Goal: Ask a question: Seek information or help from site administrators or community

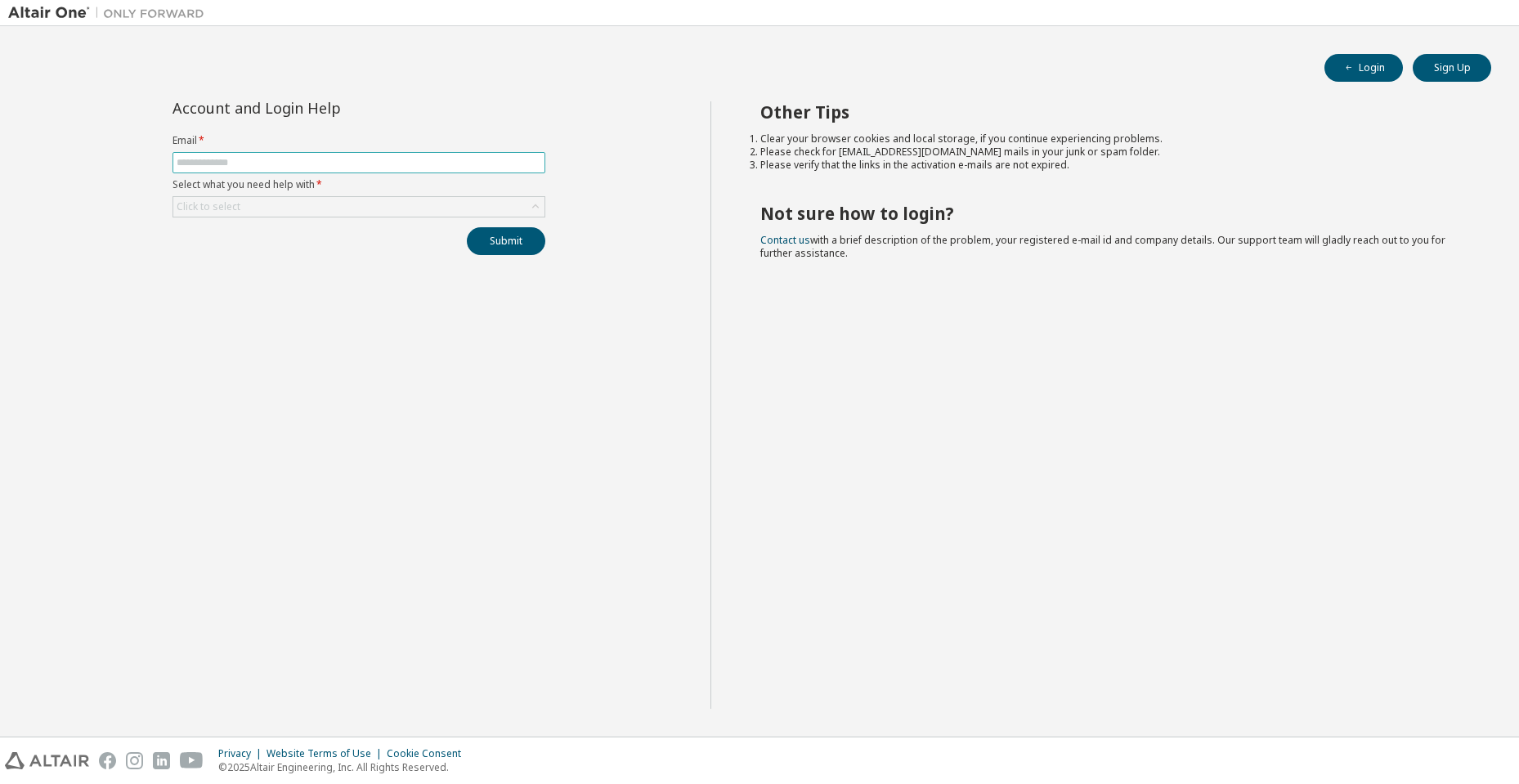
click at [247, 167] on input "text" at bounding box center [358, 162] width 365 height 13
type input "**********"
click at [250, 227] on div "Submit" at bounding box center [359, 241] width 373 height 28
click at [263, 202] on div "Click to select" at bounding box center [358, 207] width 371 height 20
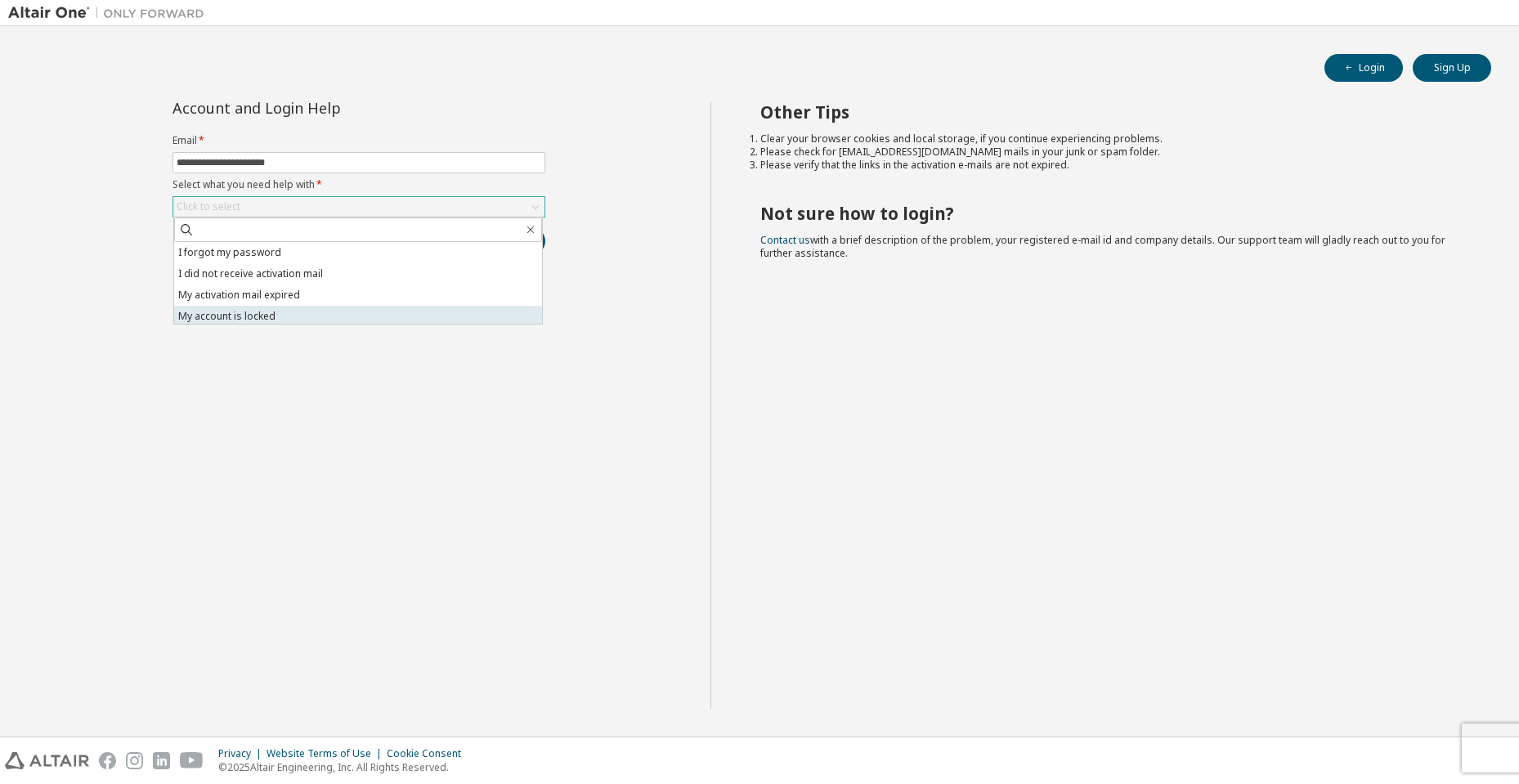
click at [304, 312] on li "My account is locked" at bounding box center [357, 316] width 368 height 21
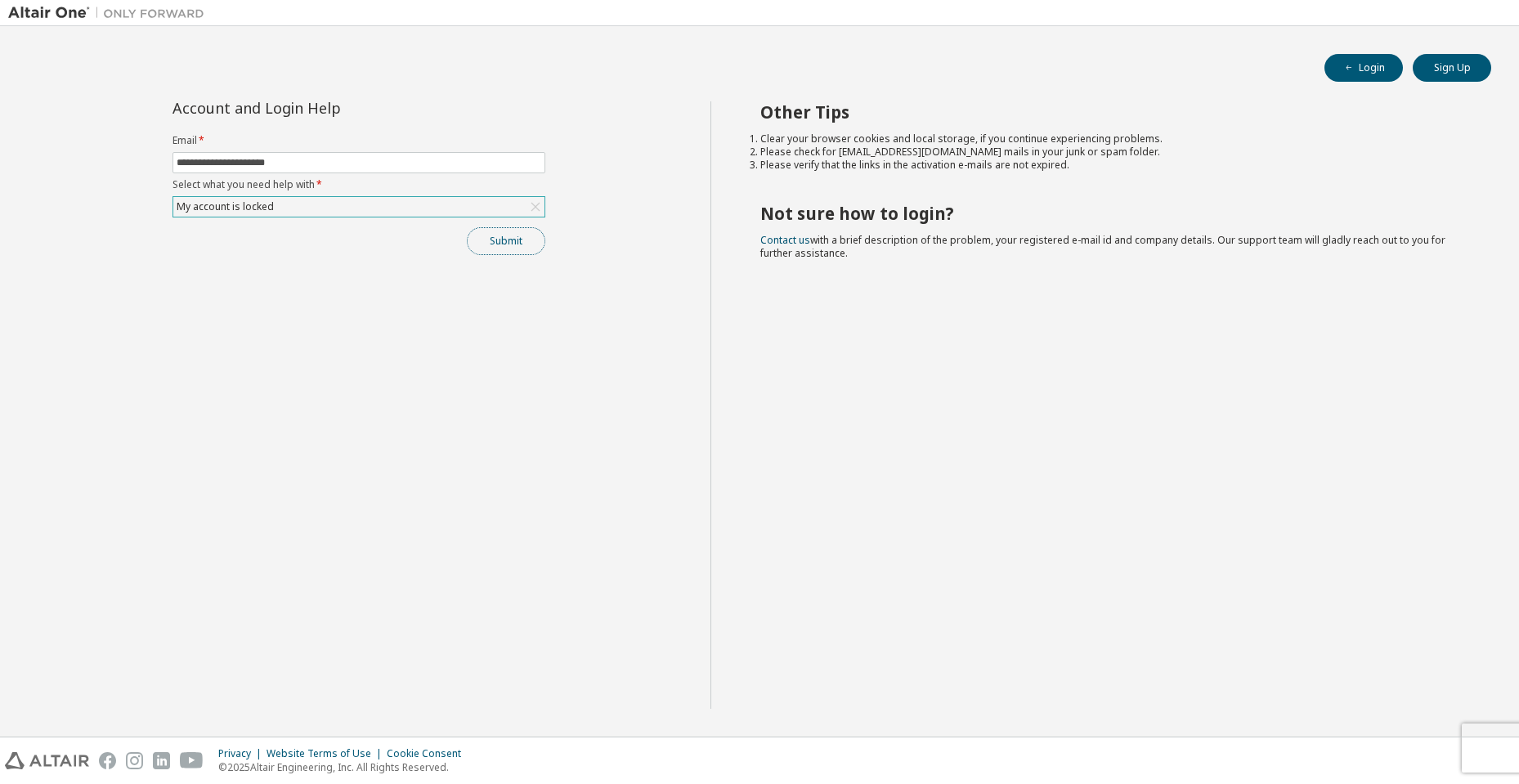
click at [499, 245] on button "Submit" at bounding box center [506, 241] width 78 height 28
click at [492, 249] on button "Submit" at bounding box center [506, 241] width 78 height 28
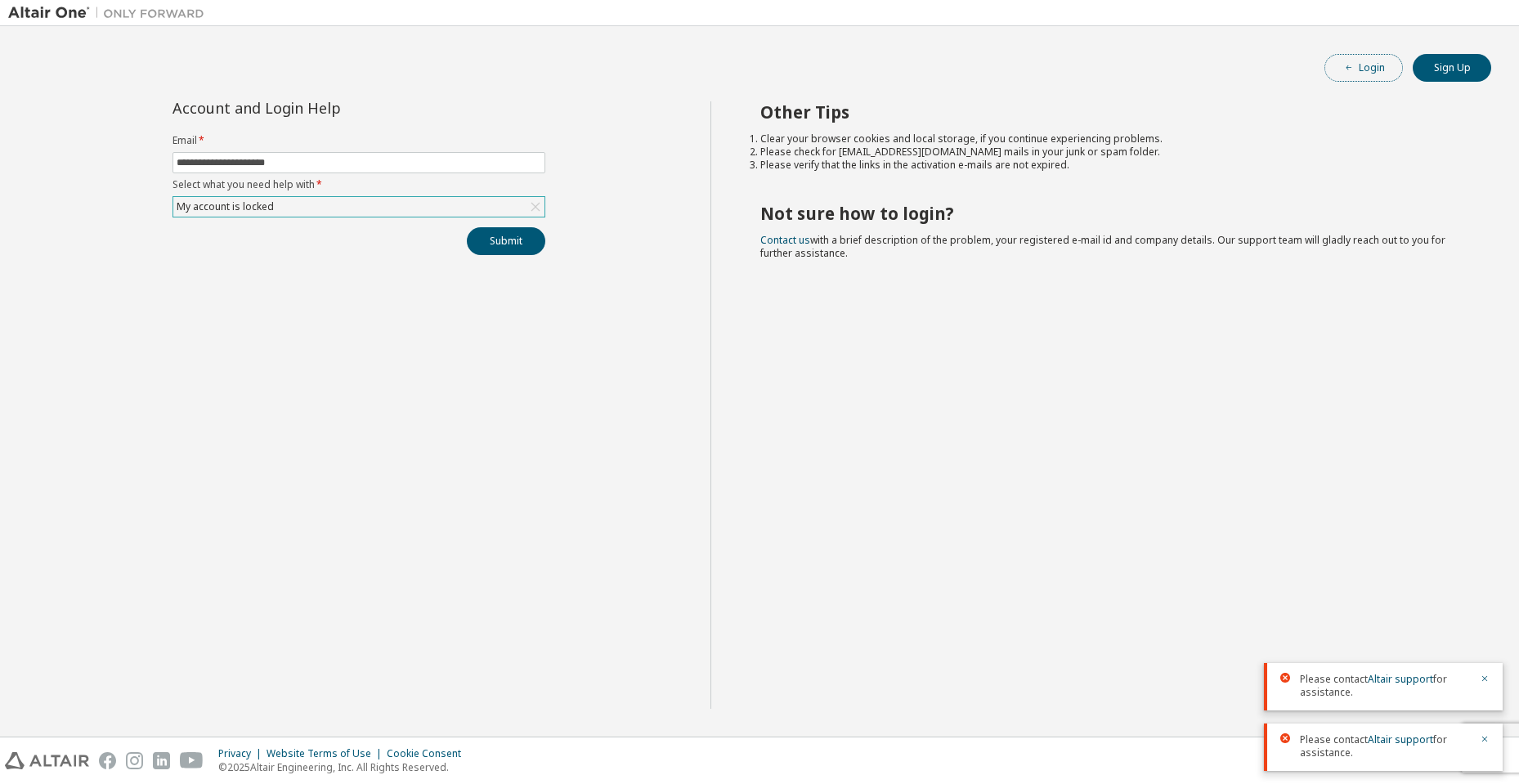
click at [1370, 73] on button "Login" at bounding box center [1364, 68] width 78 height 28
